Goal: Information Seeking & Learning: Find specific fact

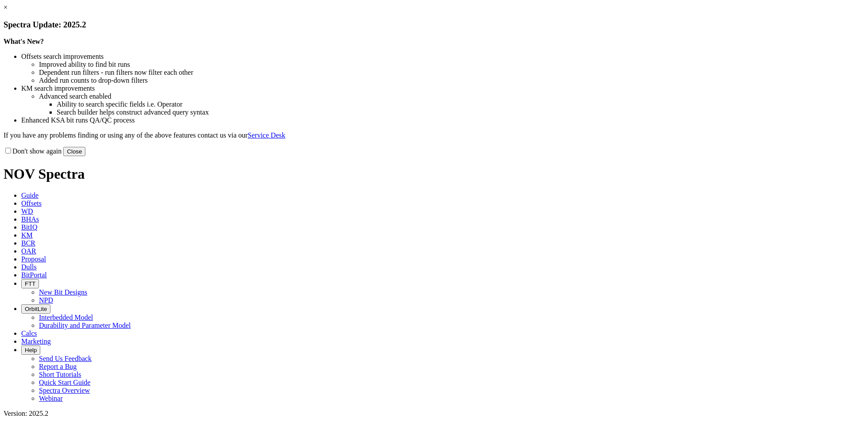
click at [85, 156] on button "Close" at bounding box center [74, 151] width 22 height 9
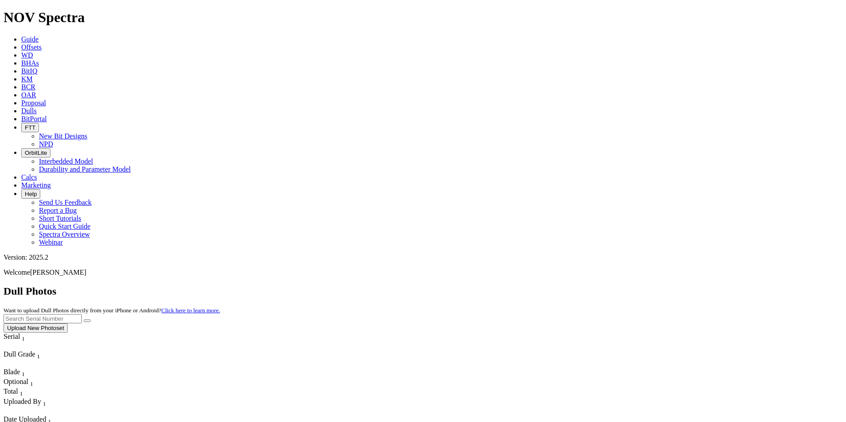
drag, startPoint x: 295, startPoint y: 287, endPoint x: 487, endPoint y: 164, distance: 227.7
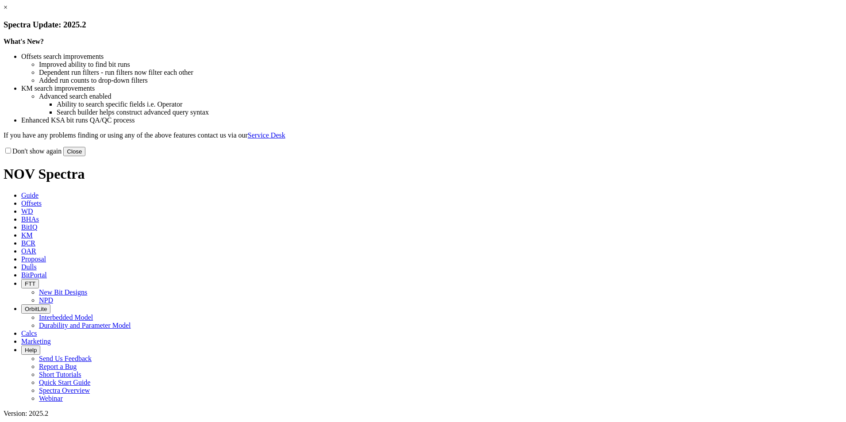
click at [85, 156] on button "Close" at bounding box center [74, 151] width 22 height 9
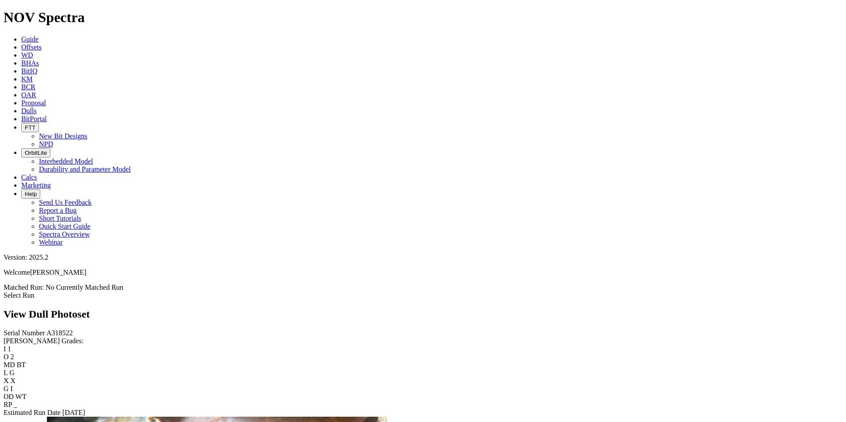
scroll to position [1283, 0]
